Goal: Information Seeking & Learning: Learn about a topic

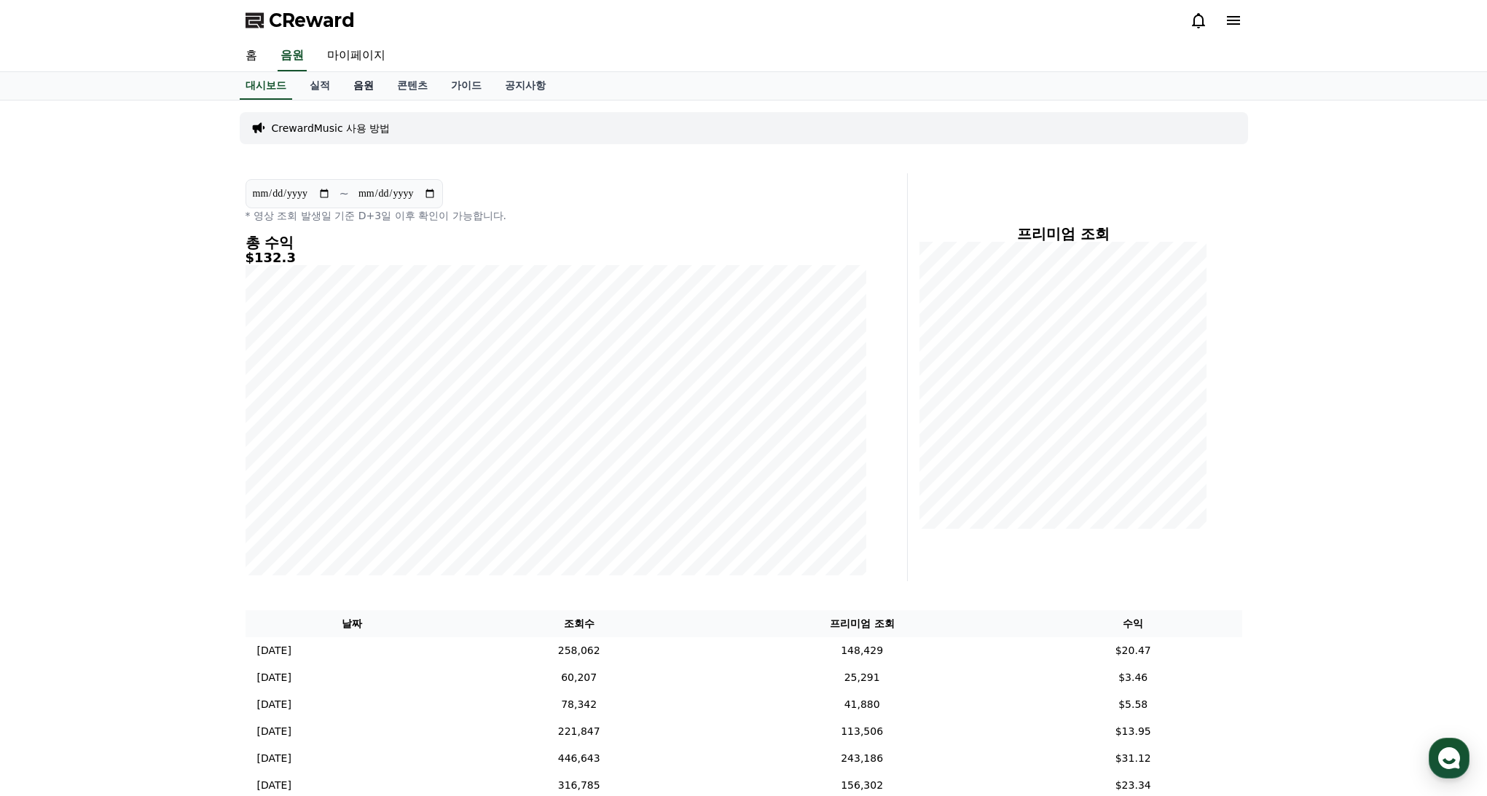
click at [357, 85] on link "음원" at bounding box center [364, 86] width 44 height 28
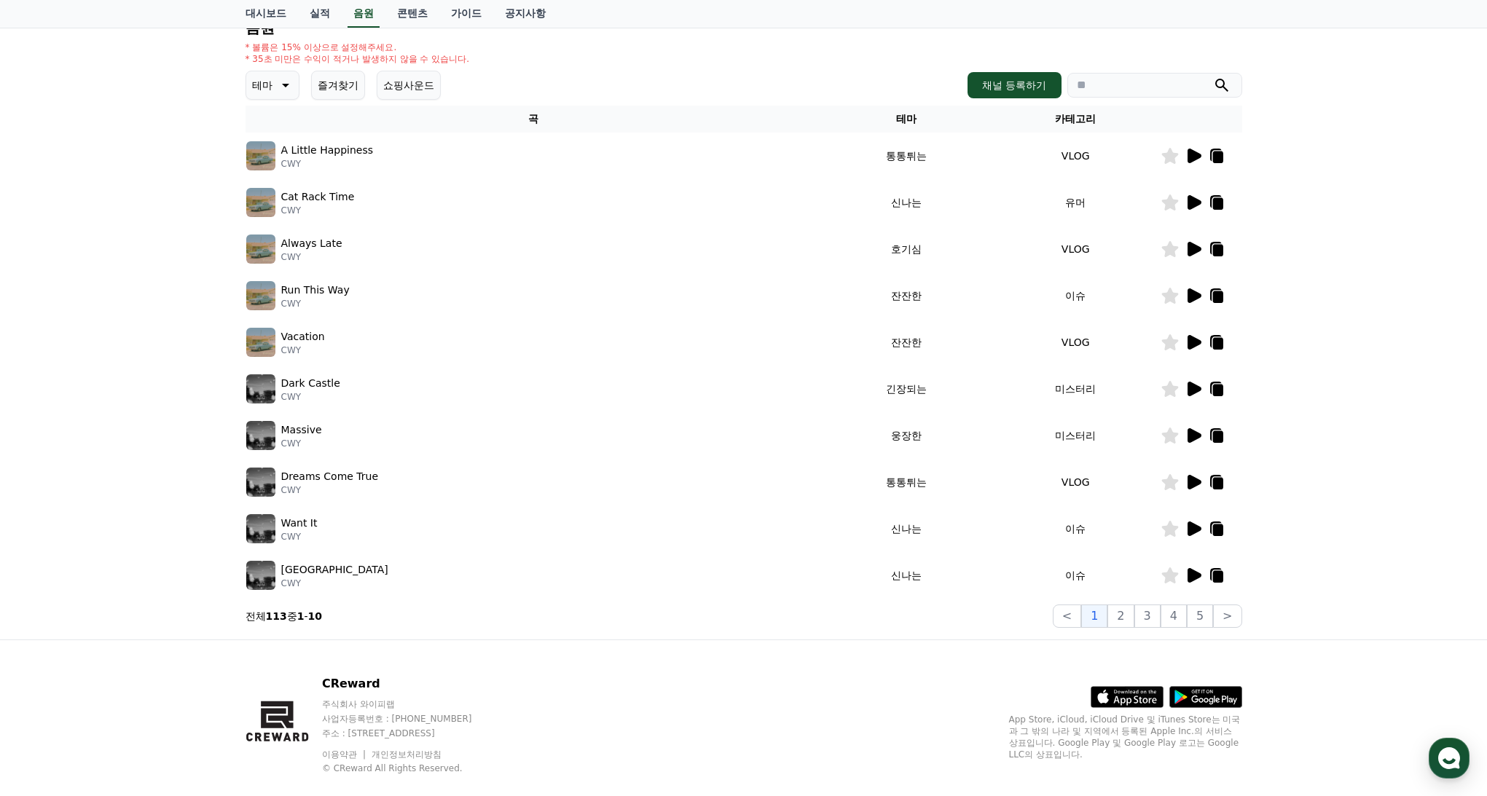
scroll to position [162, 0]
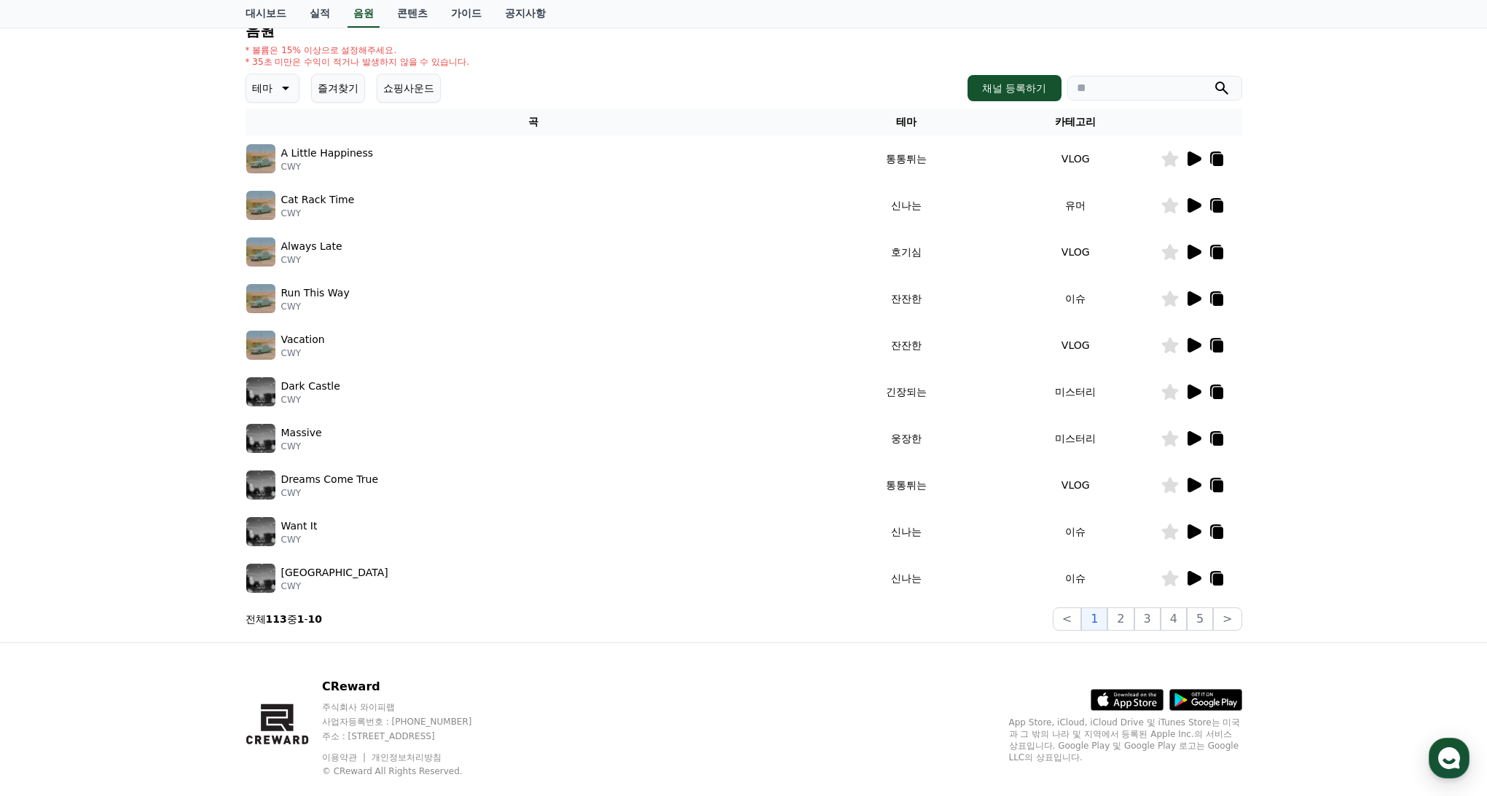
click at [401, 93] on button "쇼핑사운드" at bounding box center [409, 88] width 64 height 29
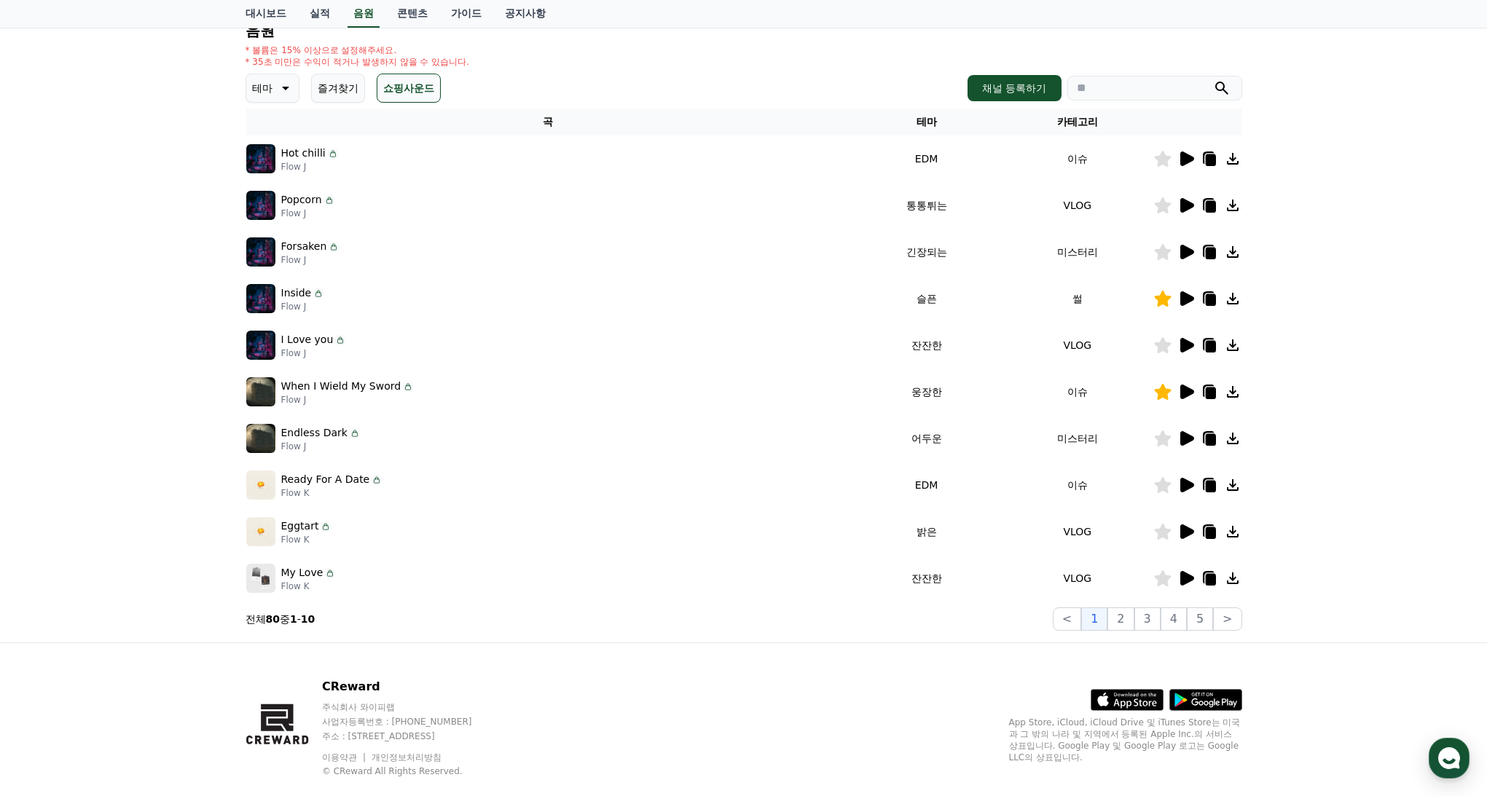
click at [332, 94] on button "즐겨찾기" at bounding box center [338, 88] width 54 height 29
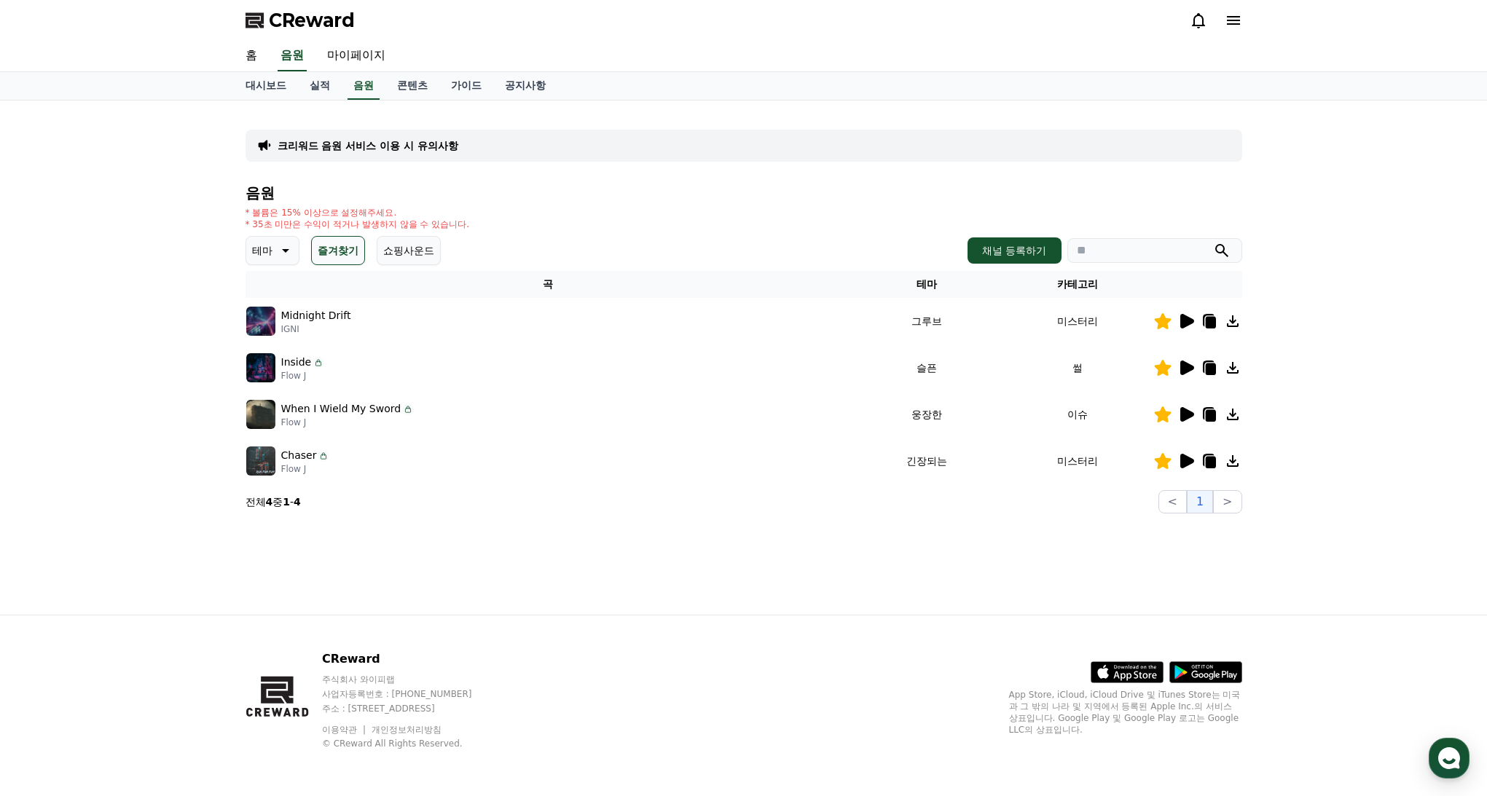
click at [391, 94] on link "콘텐츠" at bounding box center [412, 86] width 54 height 28
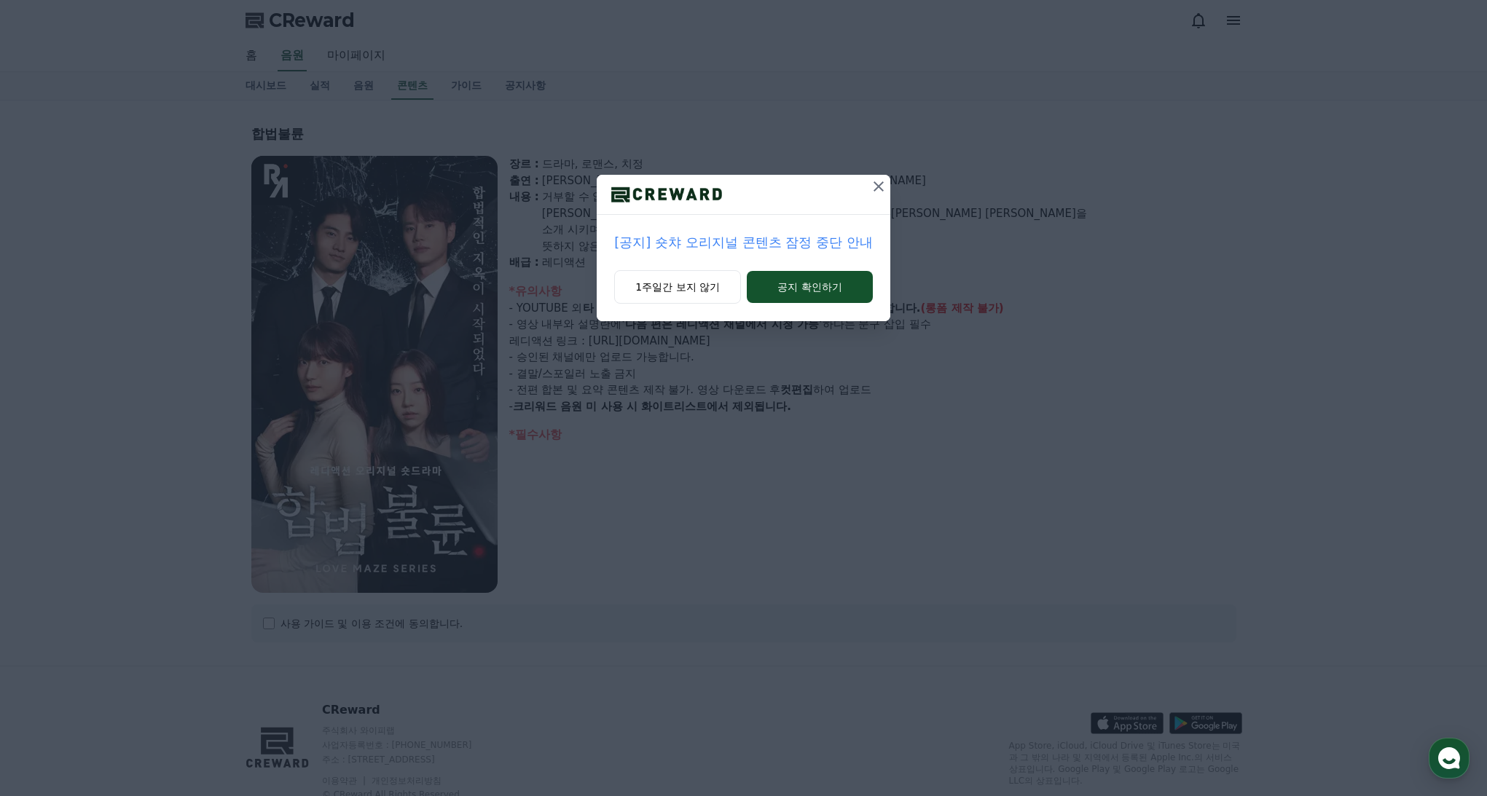
click at [880, 187] on icon at bounding box center [879, 186] width 10 height 10
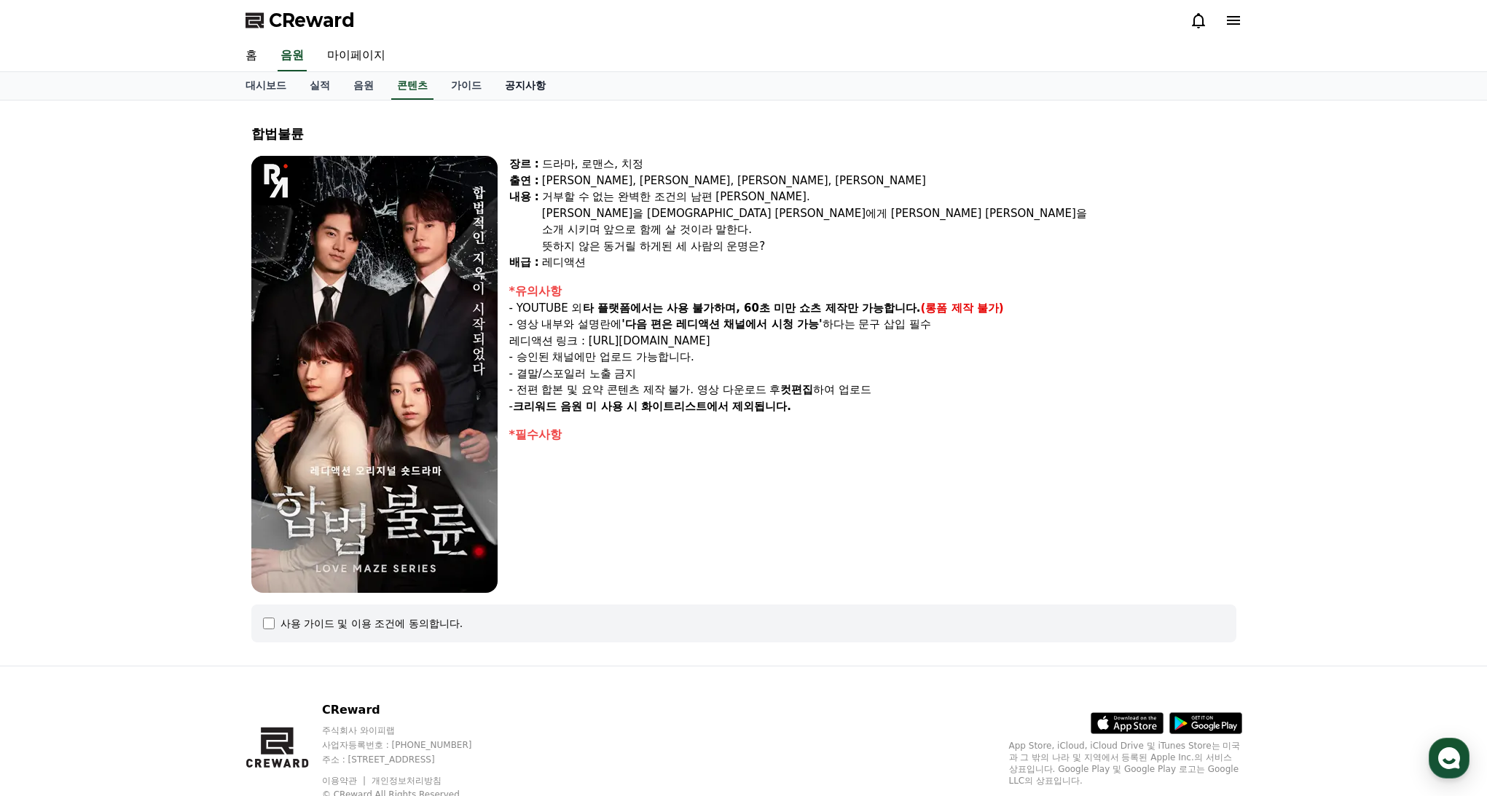
click at [516, 88] on link "공지사항" at bounding box center [525, 86] width 64 height 28
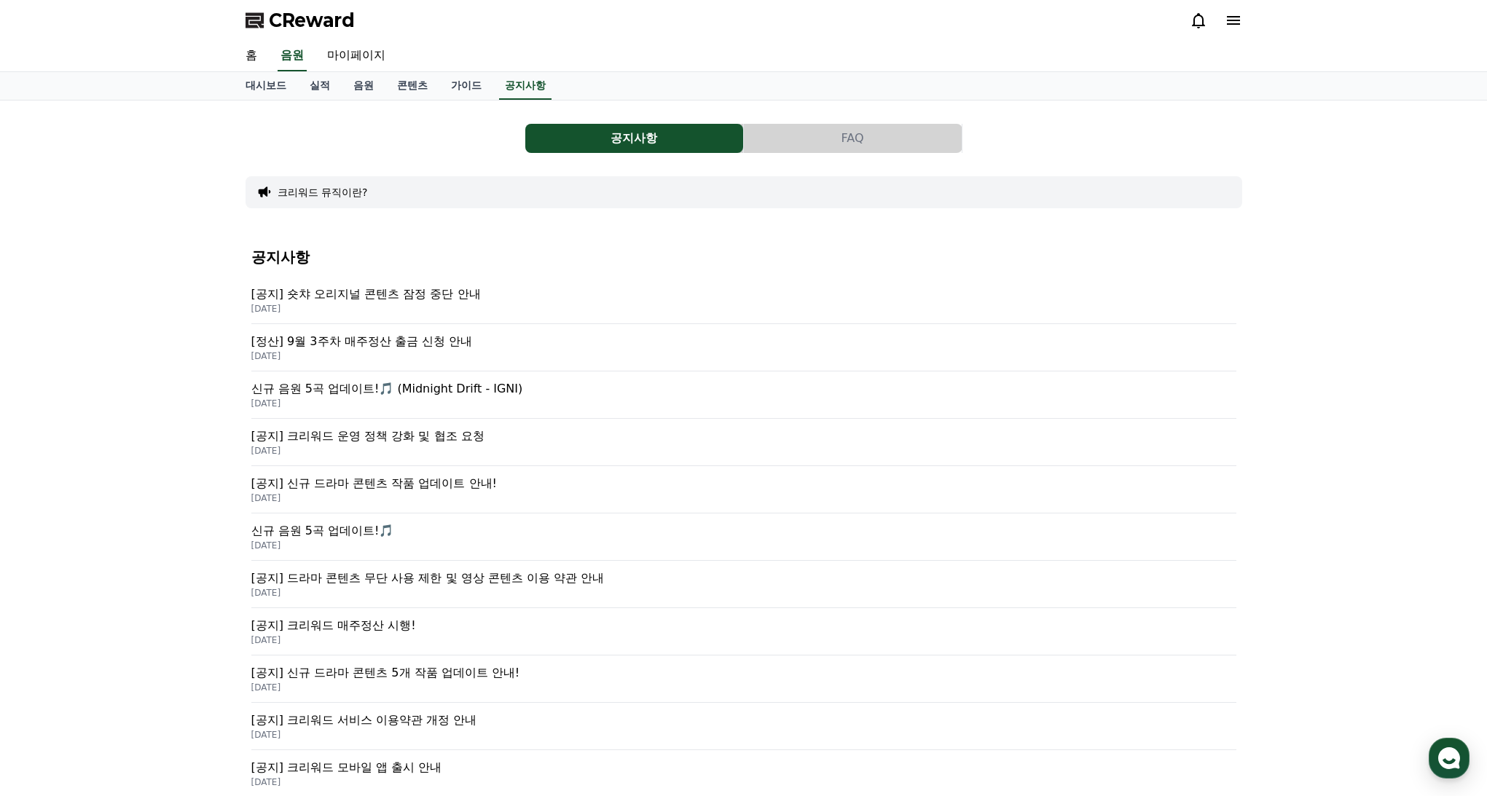
click at [430, 296] on p "[공지] 숏챠 오리지널 콘텐츠 잠정 중단 안내" at bounding box center [743, 294] width 985 height 17
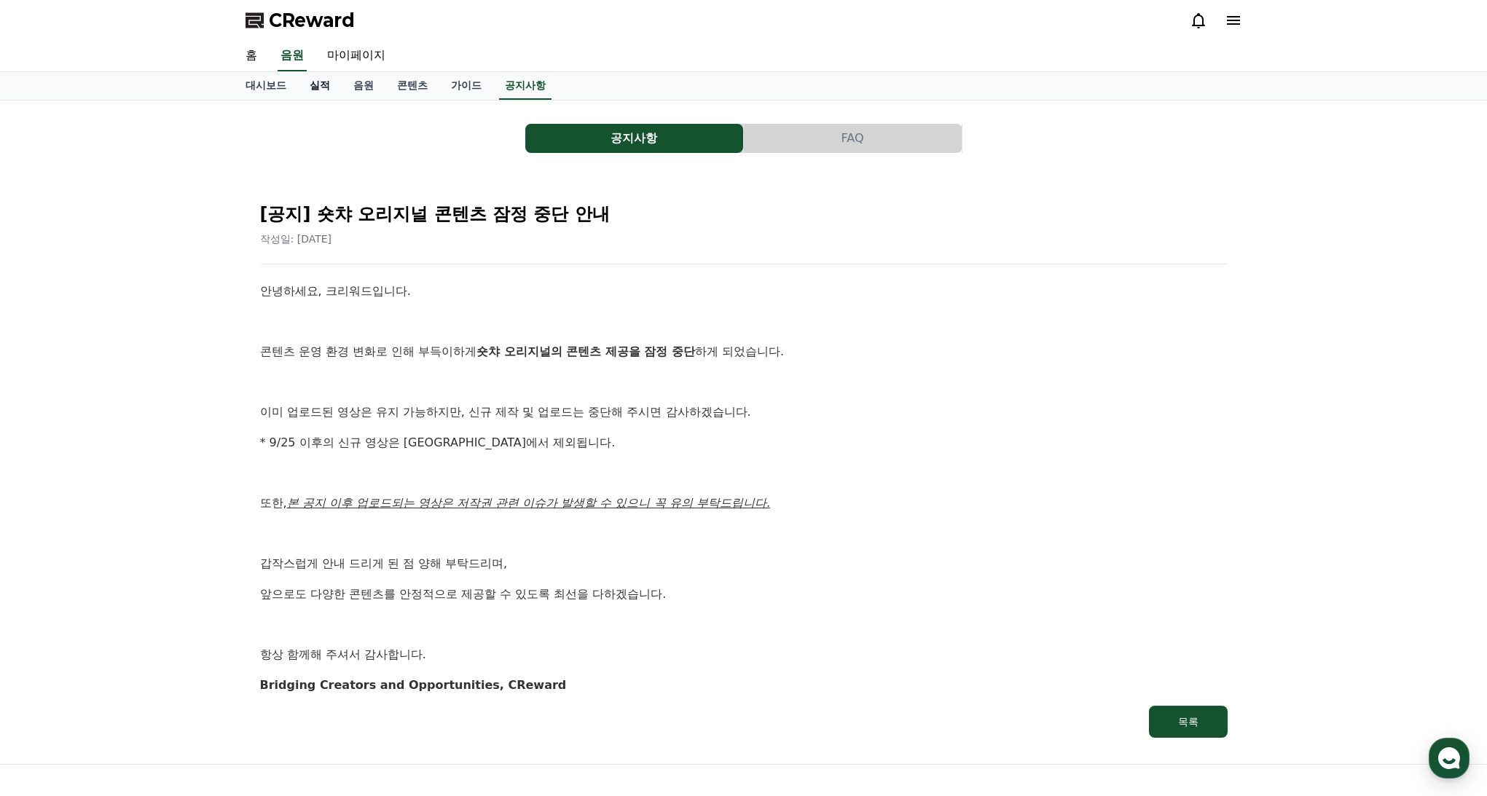
click at [321, 87] on link "실적" at bounding box center [320, 86] width 44 height 28
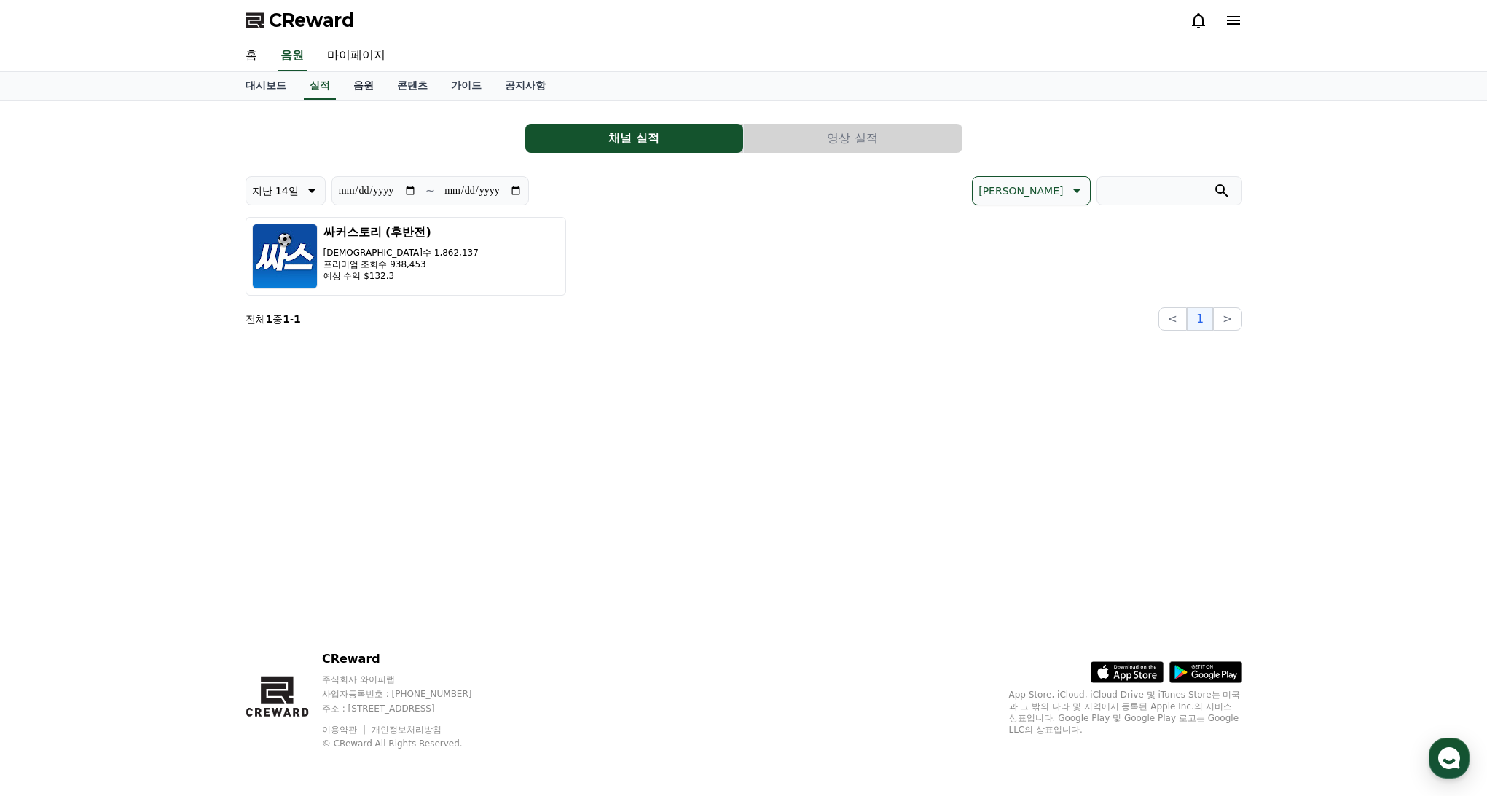
click at [355, 93] on link "음원" at bounding box center [364, 86] width 44 height 28
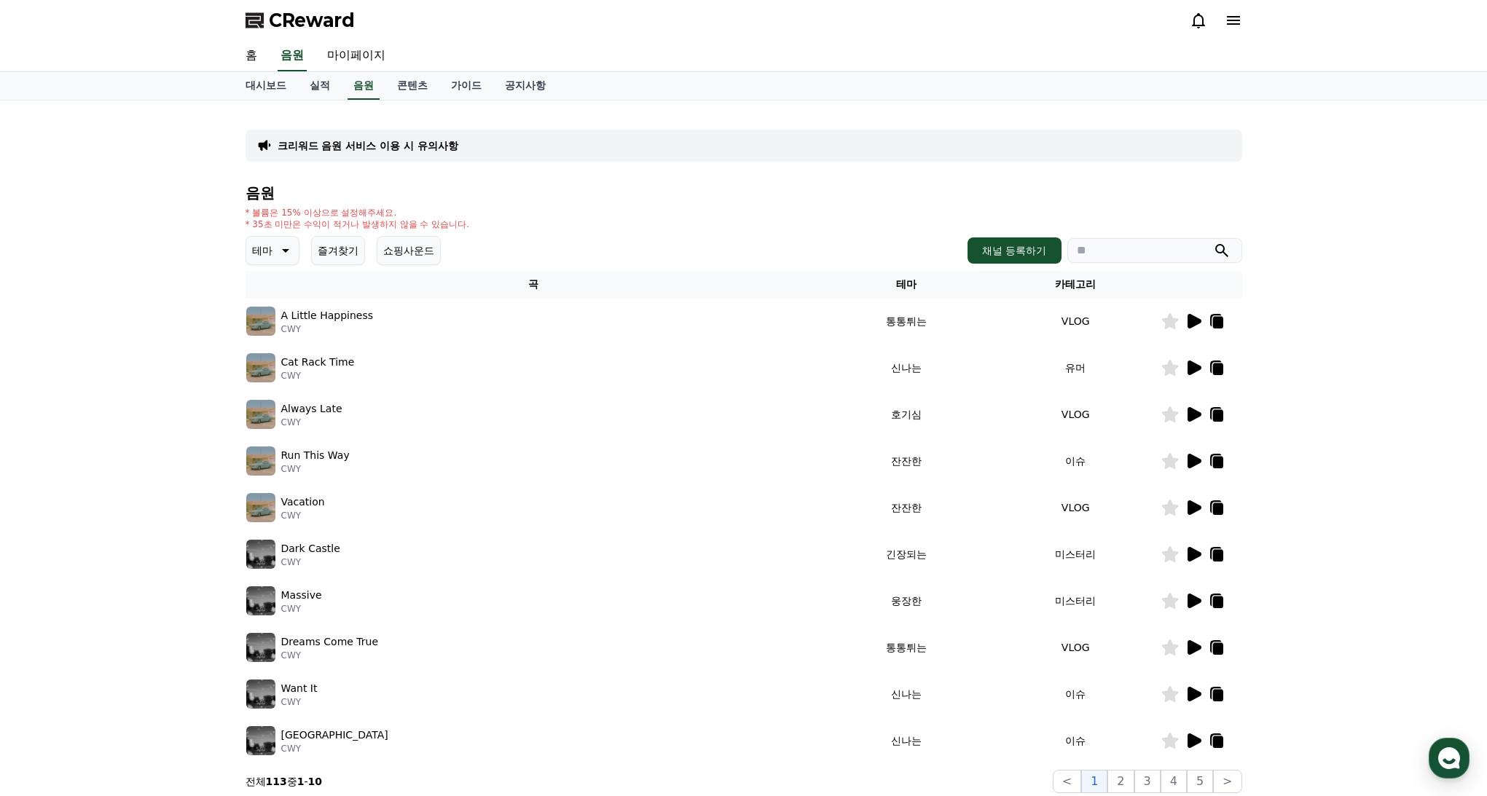
click at [391, 327] on div "A Little Happiness CWY" at bounding box center [533, 321] width 575 height 29
click at [973, 461] on td "잔잔한" at bounding box center [906, 461] width 170 height 47
click at [1188, 462] on icon at bounding box center [1195, 461] width 14 height 15
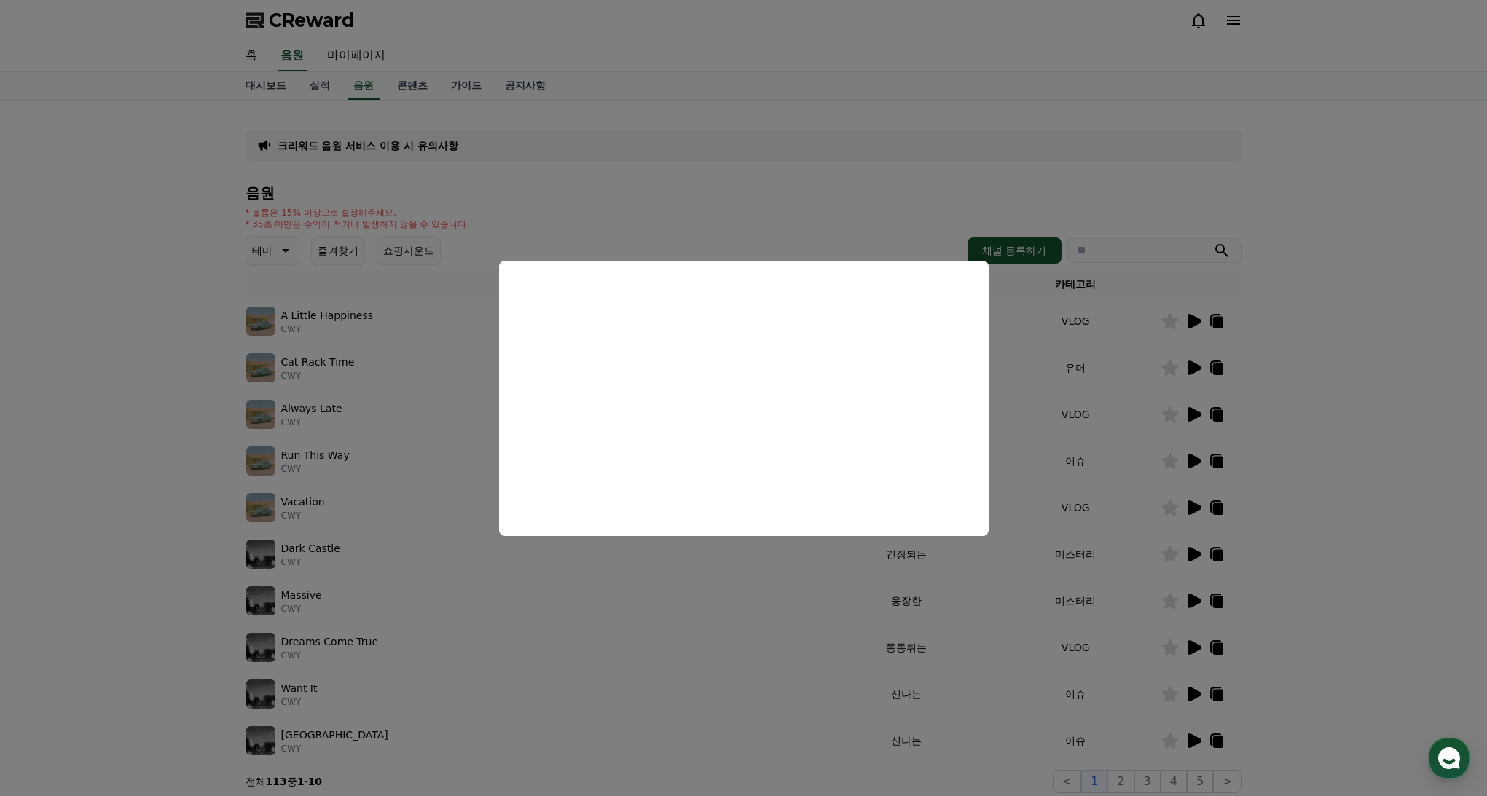
click at [360, 359] on button "close modal" at bounding box center [743, 398] width 1487 height 796
click at [281, 262] on button "테마" at bounding box center [273, 250] width 54 height 29
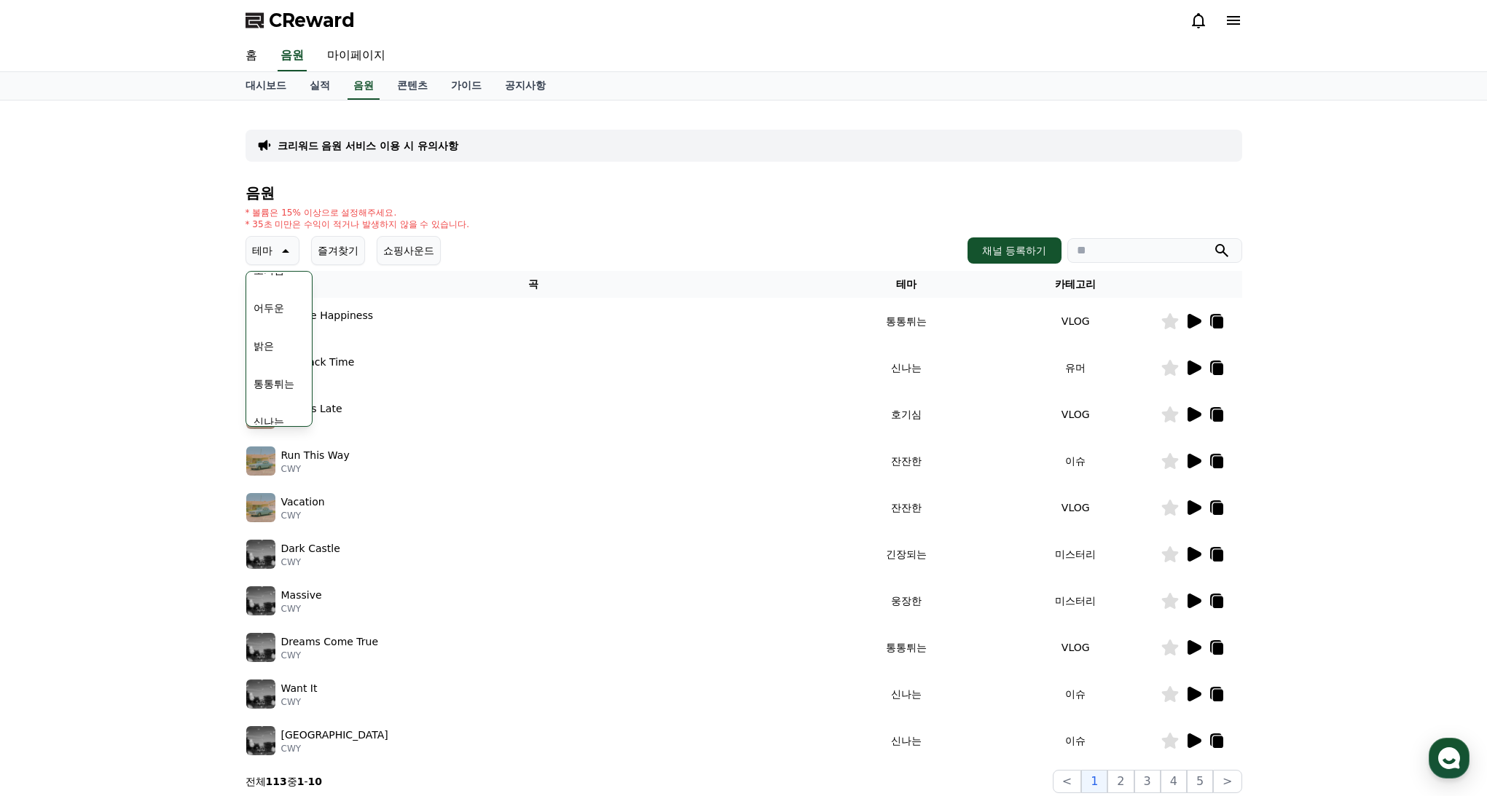
scroll to position [98, 0]
click at [272, 340] on button "밝은" at bounding box center [264, 343] width 32 height 32
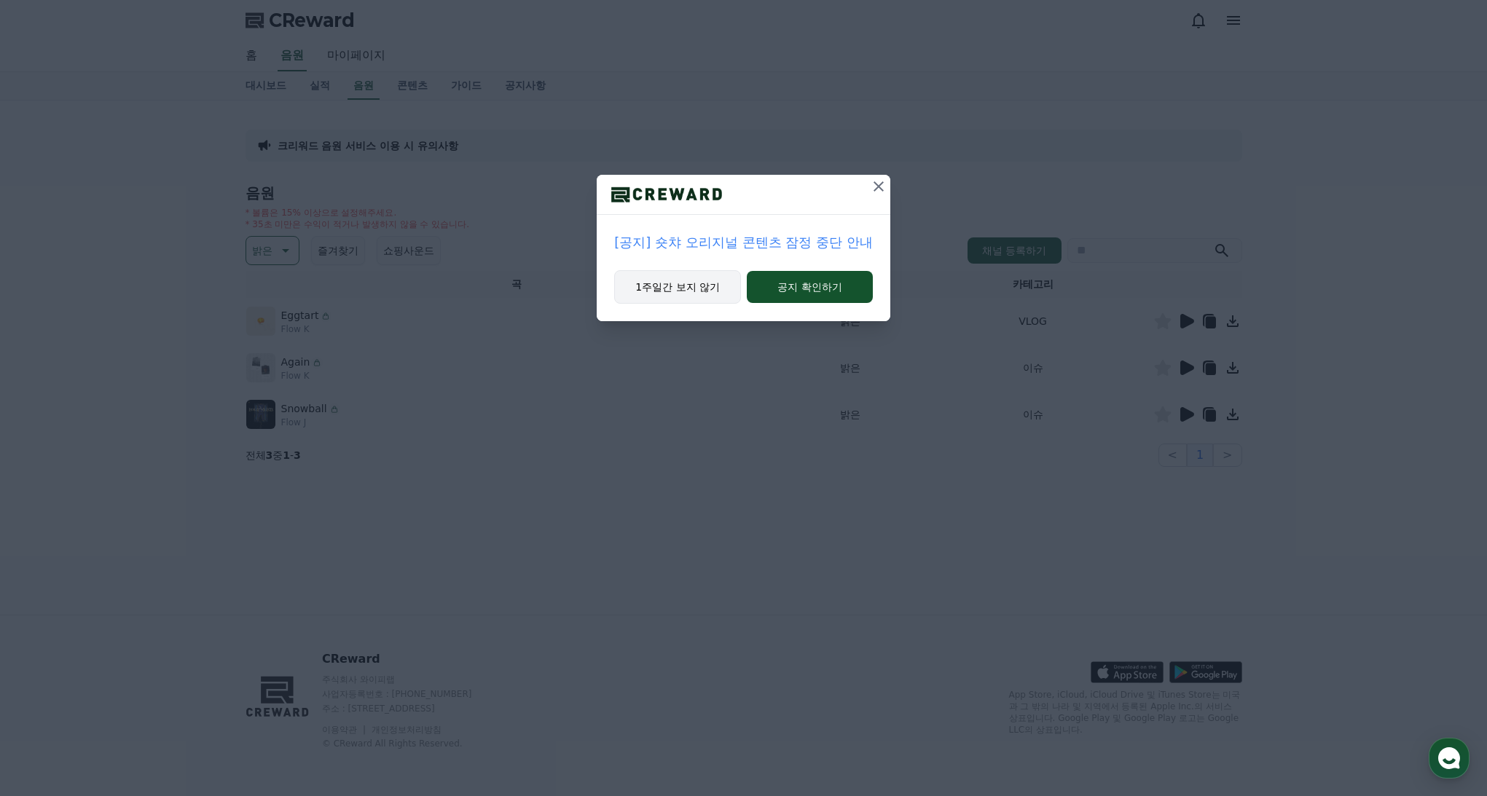
click at [713, 278] on button "1주일간 보지 않기" at bounding box center [677, 287] width 127 height 34
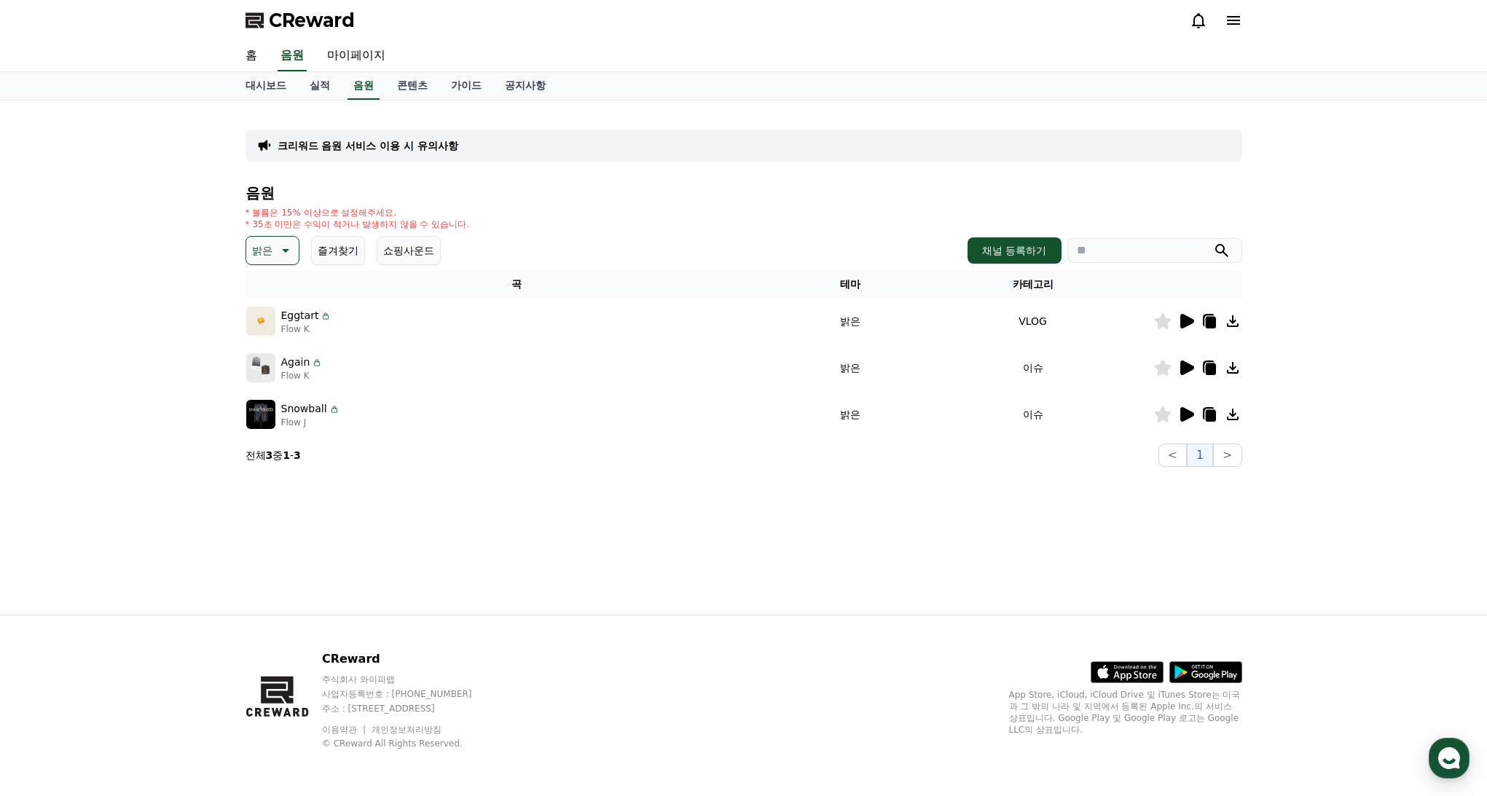
click at [1194, 317] on icon at bounding box center [1186, 321] width 17 height 17
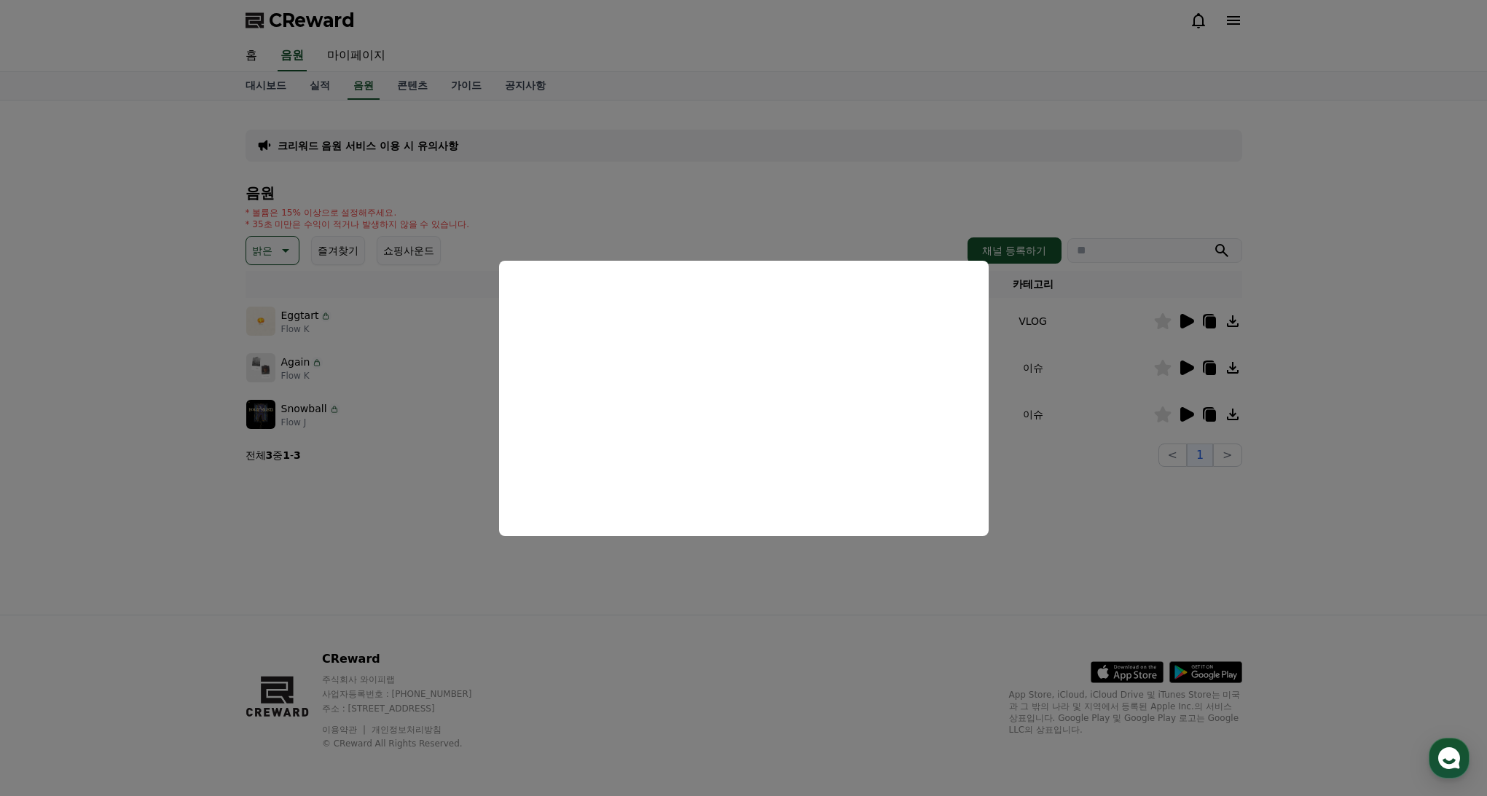
drag, startPoint x: 1182, startPoint y: 393, endPoint x: 1186, endPoint y: 375, distance: 17.9
click at [1183, 390] on button "close modal" at bounding box center [743, 398] width 1487 height 796
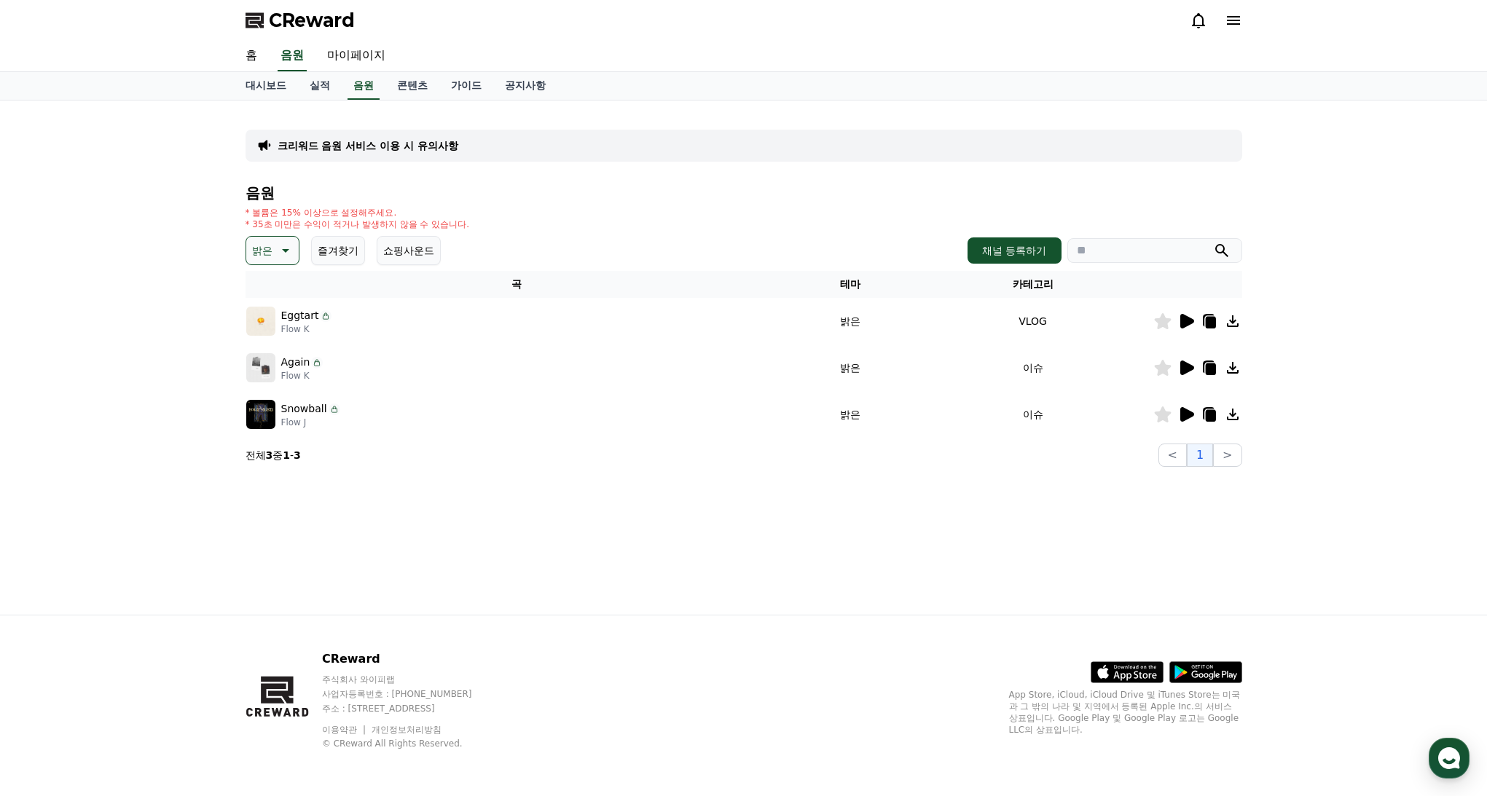
click at [1186, 369] on icon at bounding box center [1187, 368] width 14 height 15
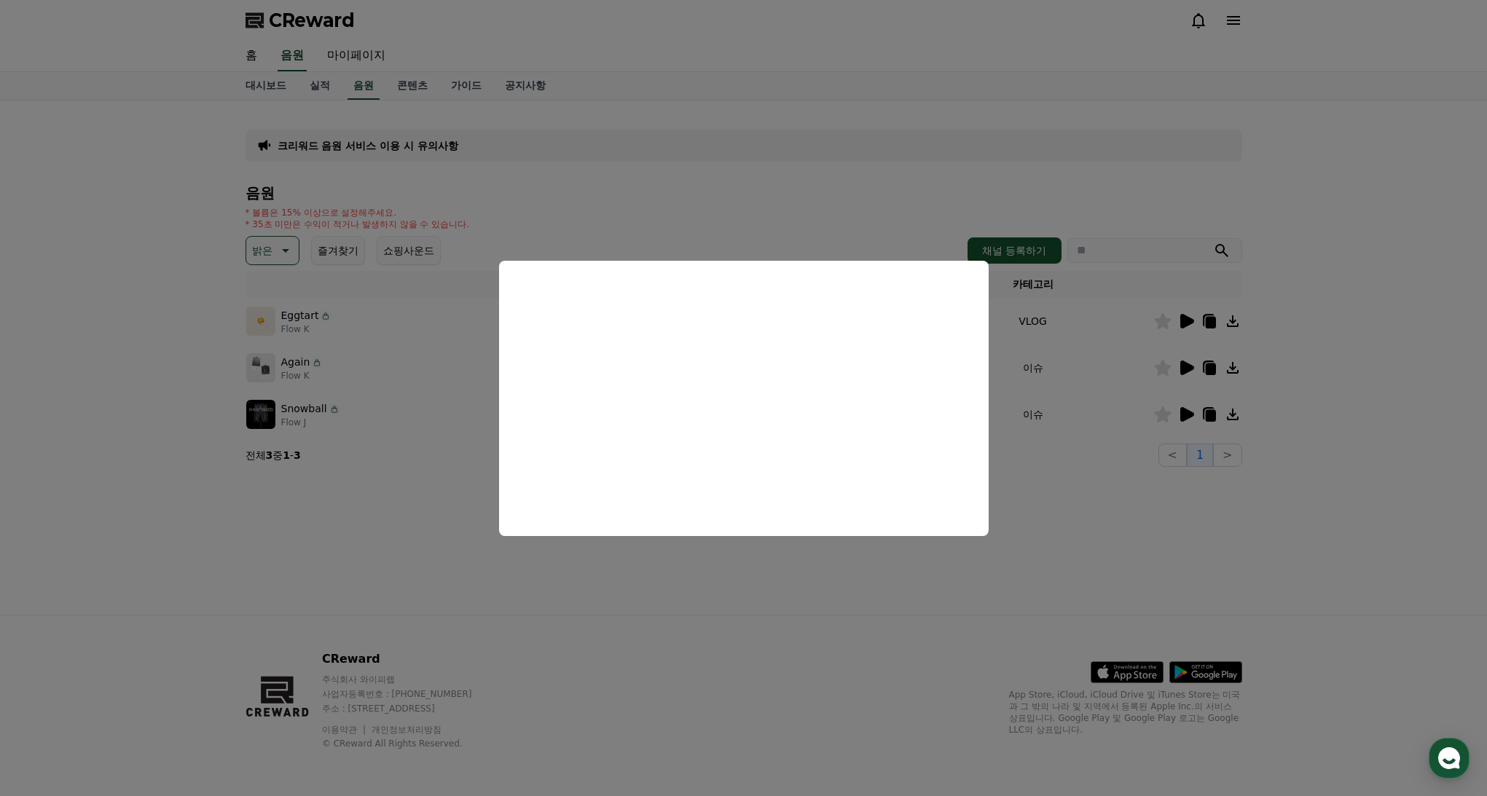
click at [837, 638] on button "close modal" at bounding box center [743, 398] width 1487 height 796
drag, startPoint x: 745, startPoint y: 602, endPoint x: 762, endPoint y: 592, distance: 19.9
click at [744, 602] on div "크리워드 음원 서비스 이용 시 유의사항 음원 * 볼륨은 15% 이상으로 설정해주세요. * 35초 미만은 수익이 적거나 발생하지 않을 수 있습니…" at bounding box center [744, 358] width 1020 height 514
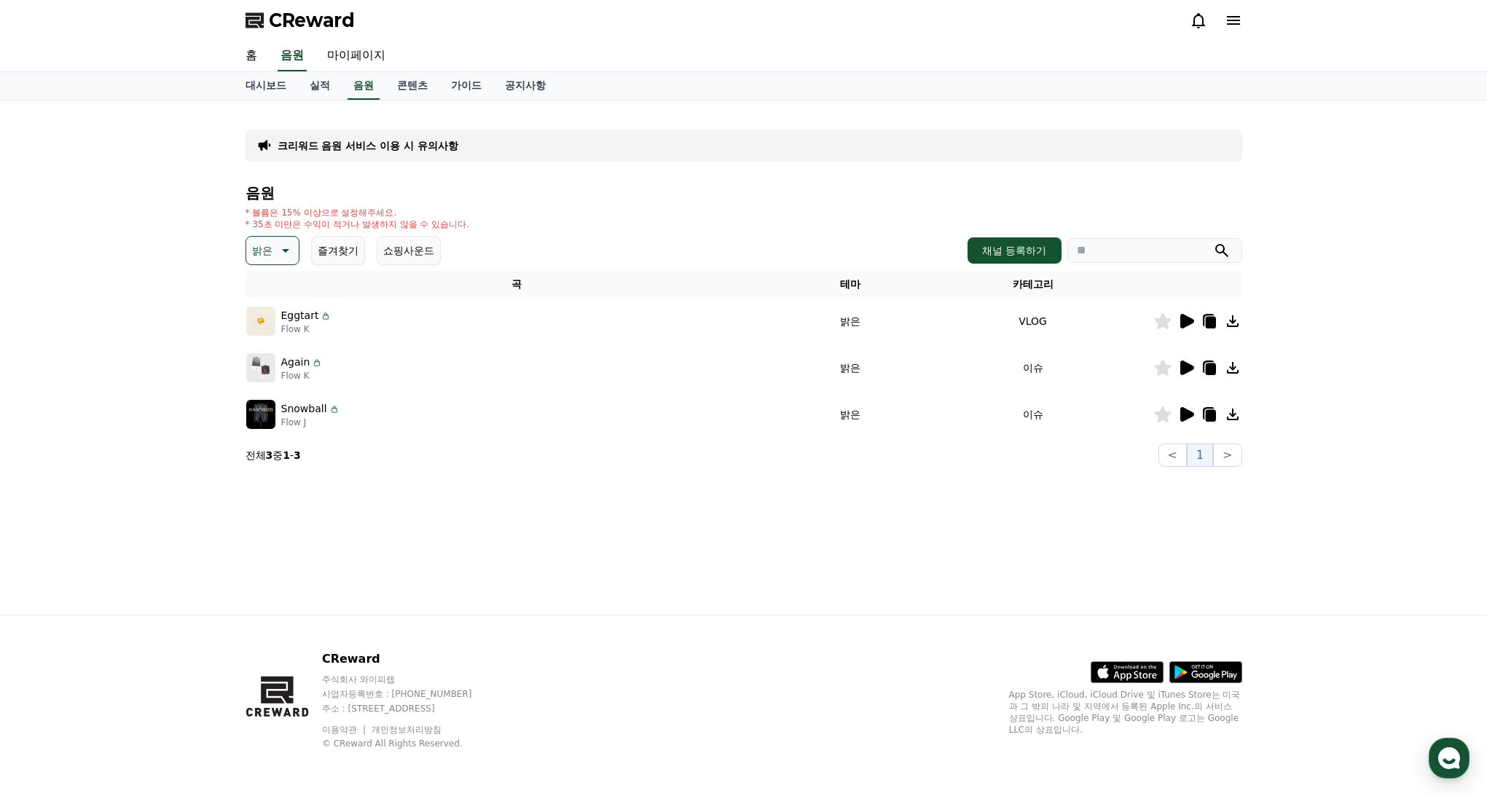
click at [772, 587] on div "크리워드 음원 서비스 이용 시 유의사항 음원 * 볼륨은 15% 이상으로 설정해주세요. * 35초 미만은 수익이 적거나 발생하지 않을 수 있습니…" at bounding box center [744, 358] width 1020 height 514
click at [1181, 413] on icon at bounding box center [1187, 414] width 14 height 15
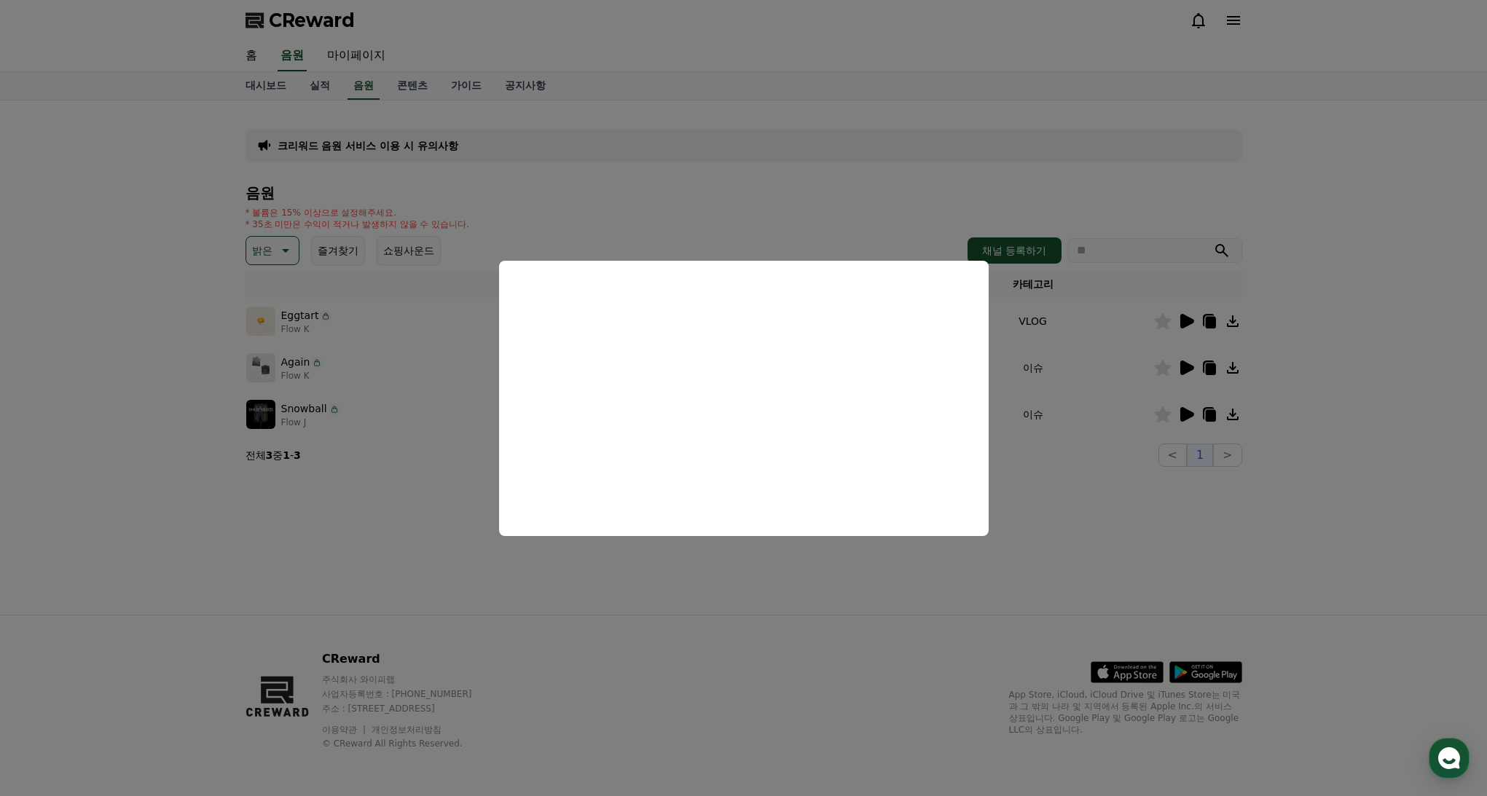
click at [685, 598] on button "close modal" at bounding box center [743, 398] width 1487 height 796
click at [692, 603] on div "크리워드 음원 서비스 이용 시 유의사항 음원 * 볼륨은 15% 이상으로 설정해주세요. * 35초 미만은 수익이 적거나 발생하지 않을 수 있습니…" at bounding box center [744, 358] width 1020 height 514
